Goal: Find specific page/section: Find specific page/section

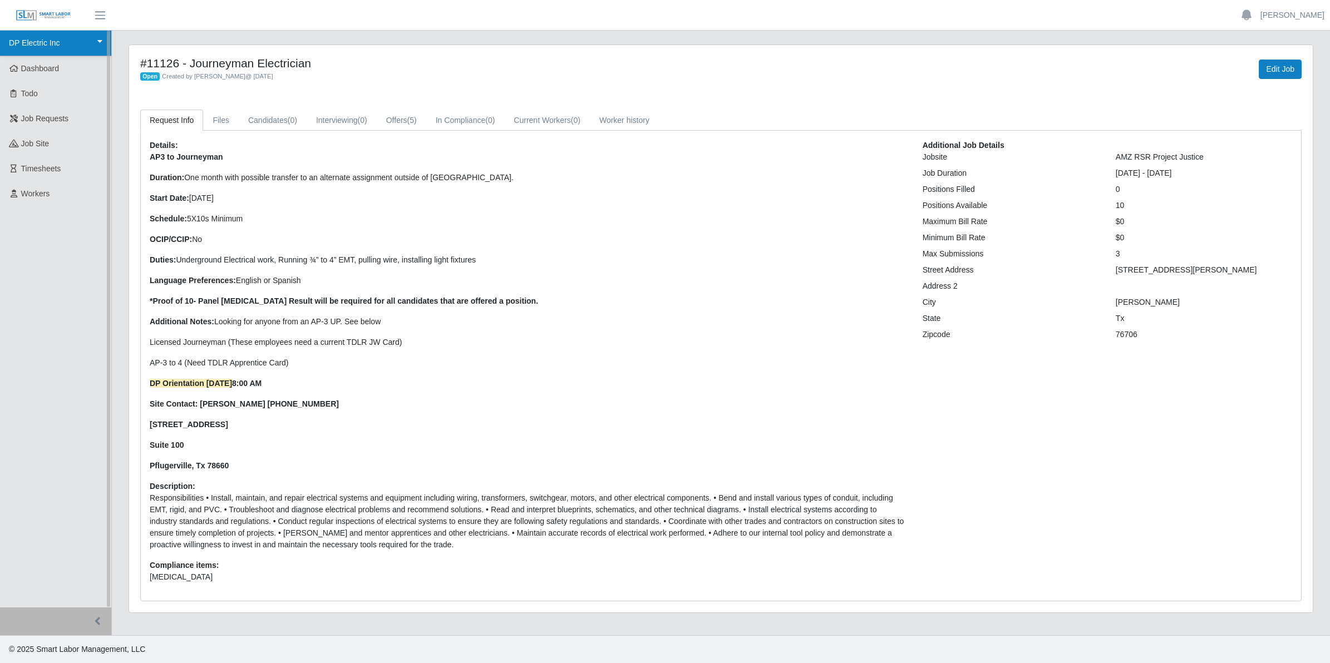
click at [40, 47] on link "DP Electric Inc" at bounding box center [55, 44] width 111 height 26
click at [43, 45] on link "DP Electric Inc" at bounding box center [55, 44] width 111 height 26
click at [37, 68] on span "Dashboard" at bounding box center [40, 68] width 38 height 9
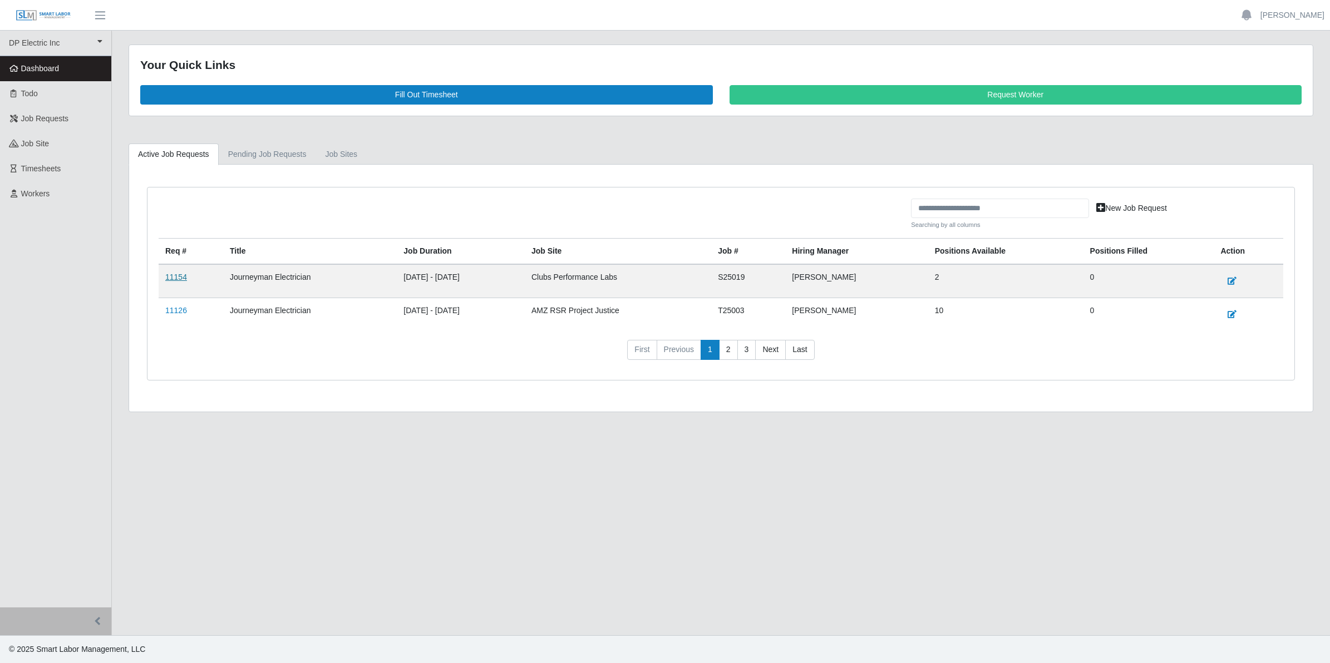
click at [174, 282] on link "11154" at bounding box center [176, 277] width 22 height 9
click at [174, 312] on link "11126" at bounding box center [176, 310] width 22 height 9
click at [179, 315] on link "11126" at bounding box center [176, 310] width 22 height 9
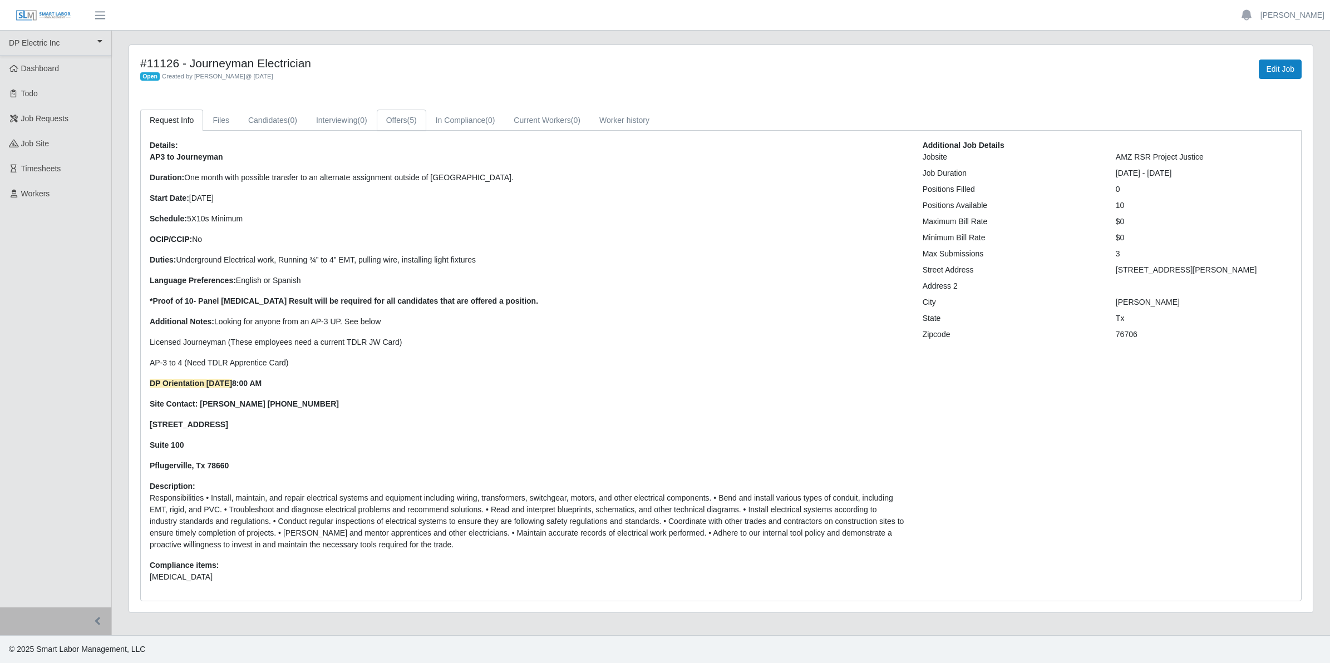
click at [399, 126] on link "Offers (5)" at bounding box center [402, 121] width 50 height 22
